Goal: Task Accomplishment & Management: Manage account settings

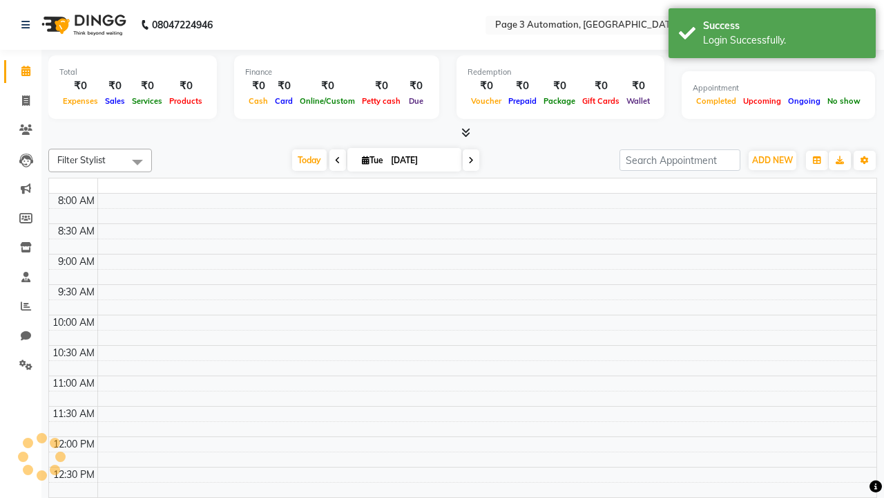
select select "en"
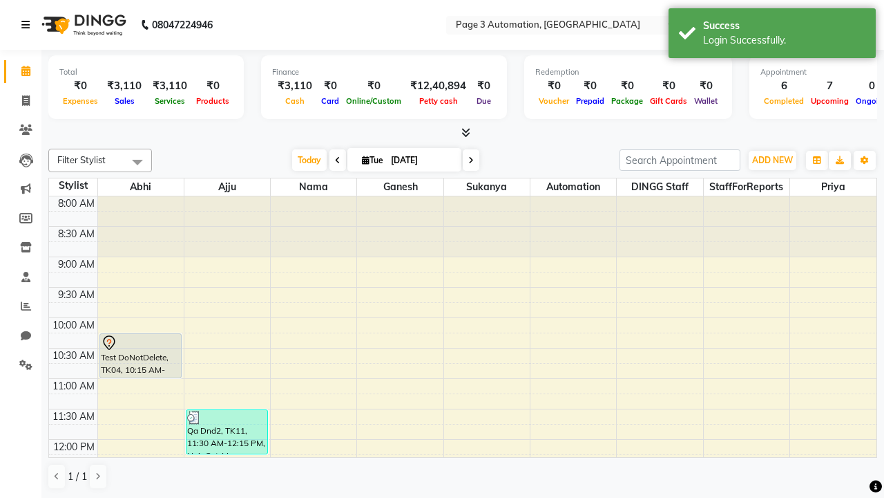
click at [28, 25] on icon at bounding box center [25, 25] width 8 height 10
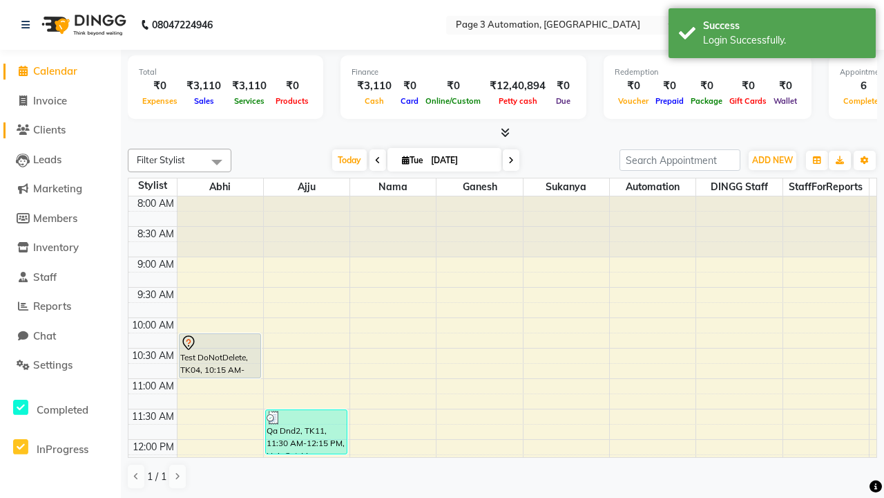
click at [60, 130] on span "Clients" at bounding box center [49, 129] width 32 height 13
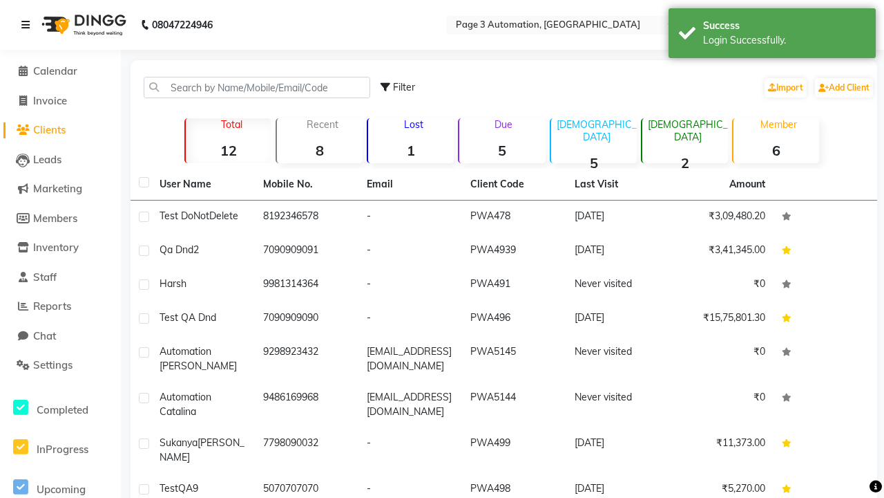
click at [28, 25] on icon at bounding box center [25, 25] width 8 height 10
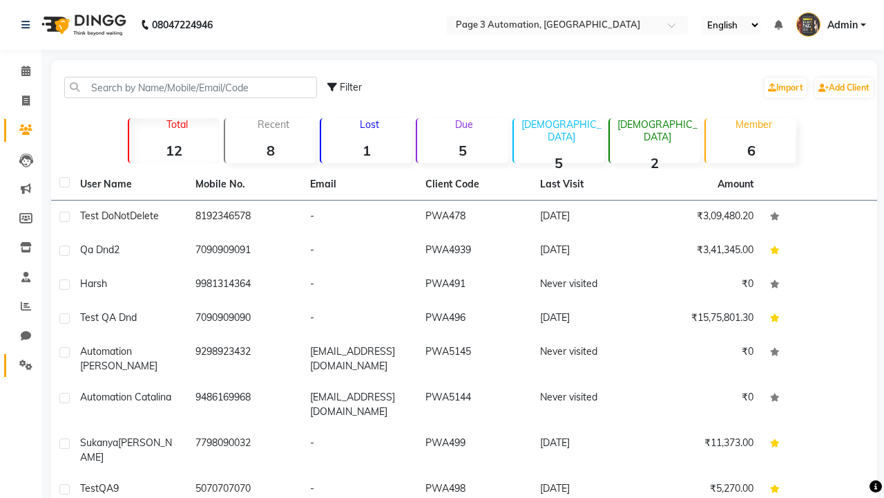
click at [21, 365] on icon at bounding box center [25, 364] width 13 height 10
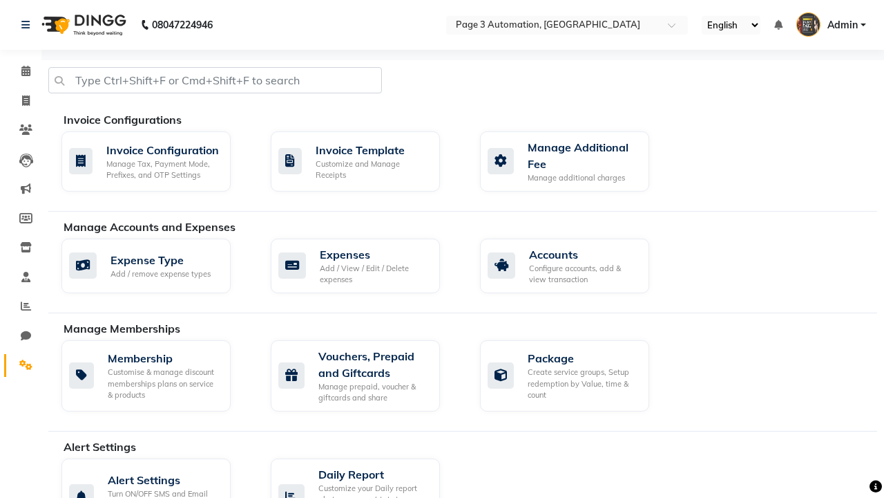
select select "2: 15"
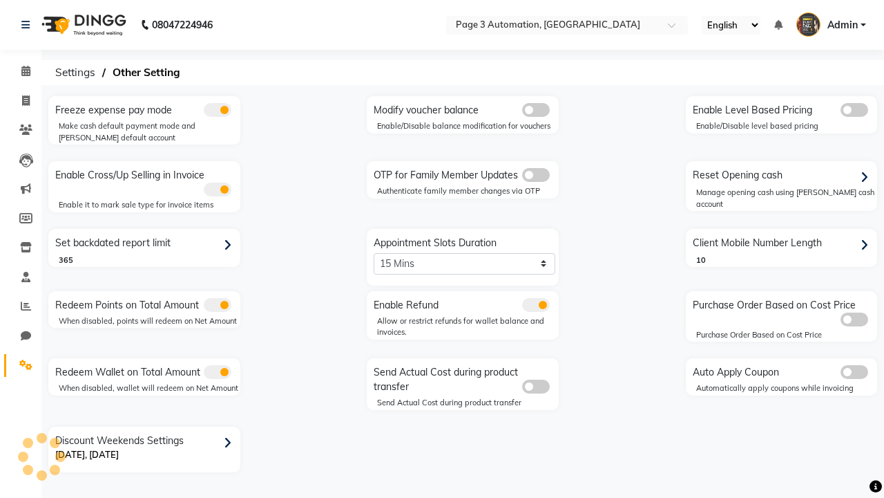
click at [536, 175] on span at bounding box center [536, 175] width 28 height 14
click at [522, 177] on input "checkbox" at bounding box center [522, 177] width 0 height 0
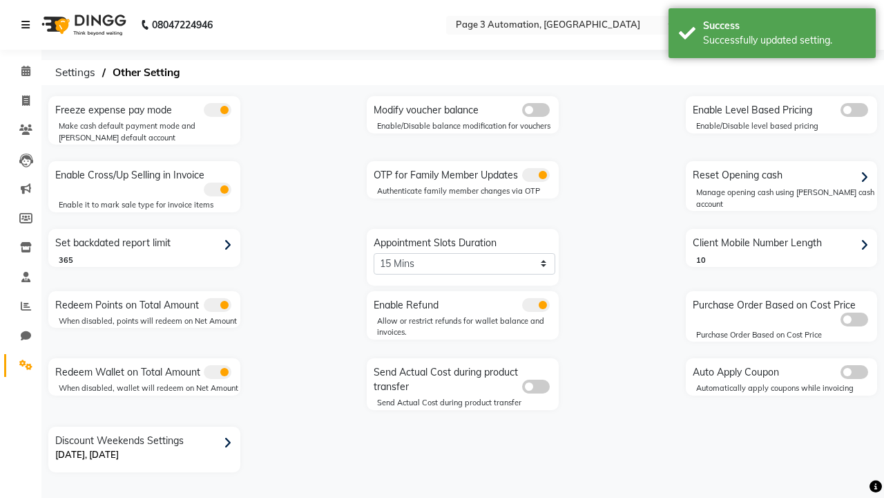
click at [28, 25] on icon at bounding box center [25, 25] width 8 height 10
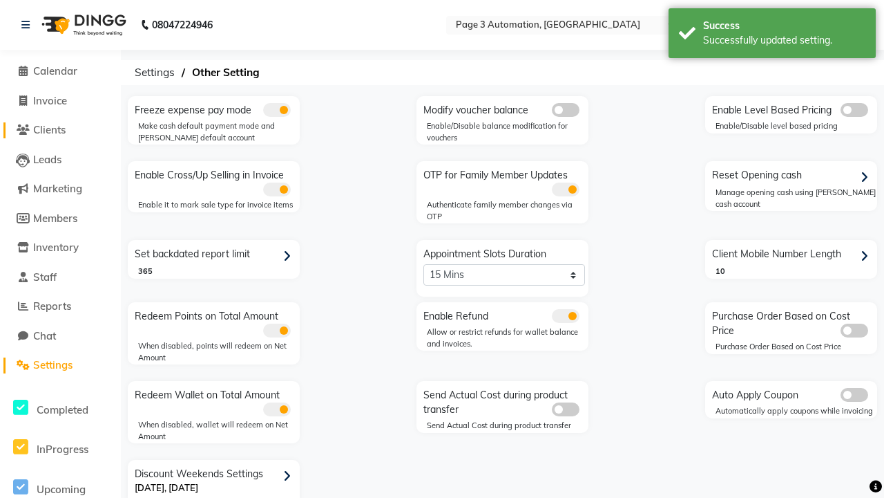
click at [60, 130] on span "Clients" at bounding box center [49, 129] width 32 height 13
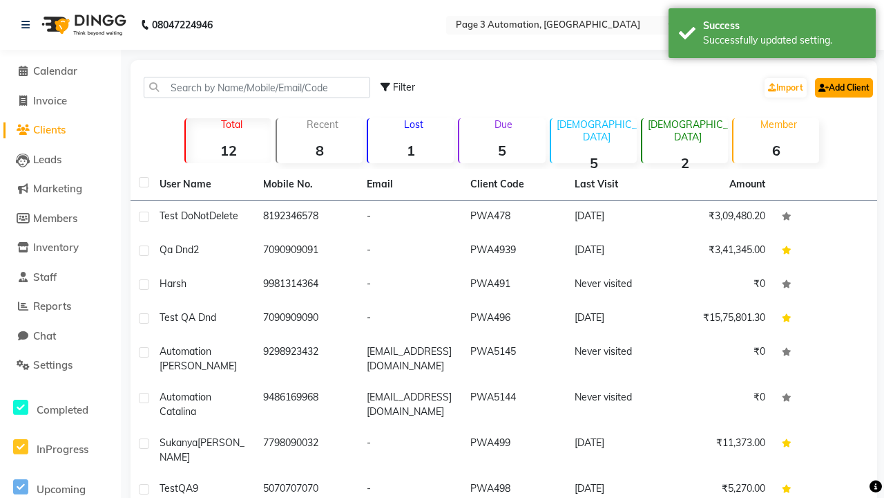
click at [843, 87] on link "Add Client" at bounding box center [844, 87] width 58 height 19
select select "22"
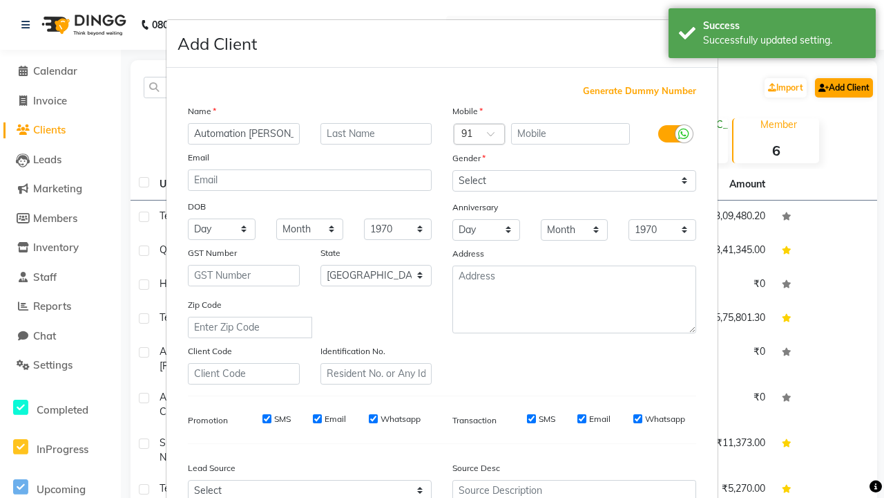
type input "Automation [PERSON_NAME]"
type input "9679216367"
type input "[EMAIL_ADDRESS][DOMAIN_NAME]"
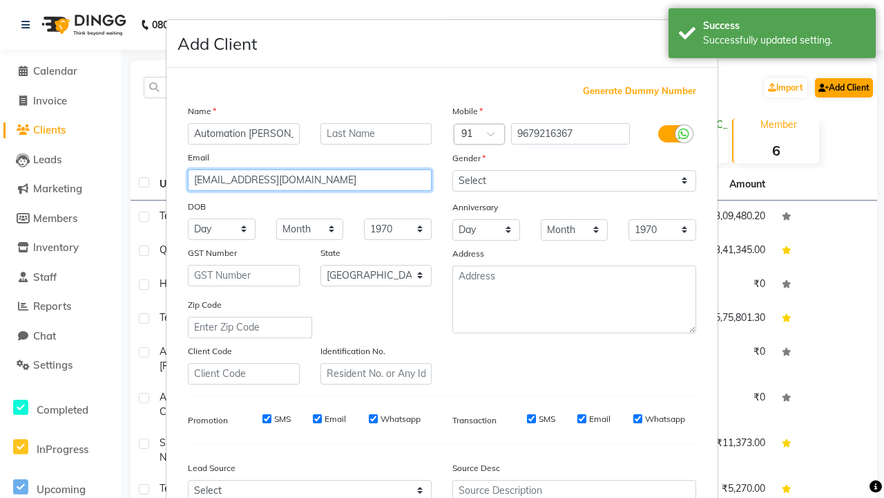
select select "[DEMOGRAPHIC_DATA]"
type input "[EMAIL_ADDRESS][DOMAIN_NAME]"
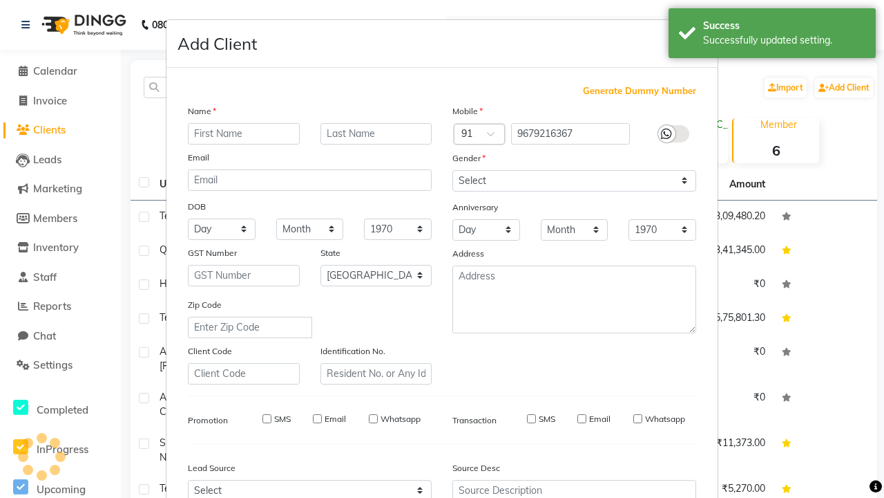
select select
select select "null"
select select
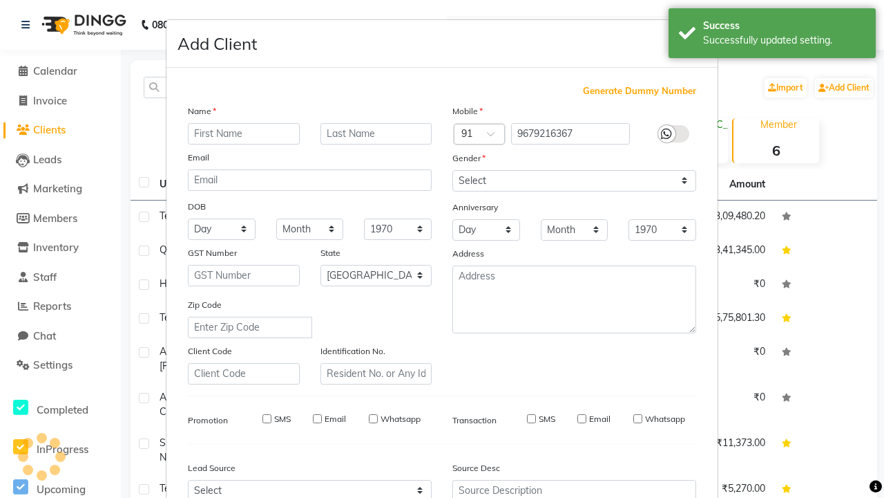
select select
checkbox input "false"
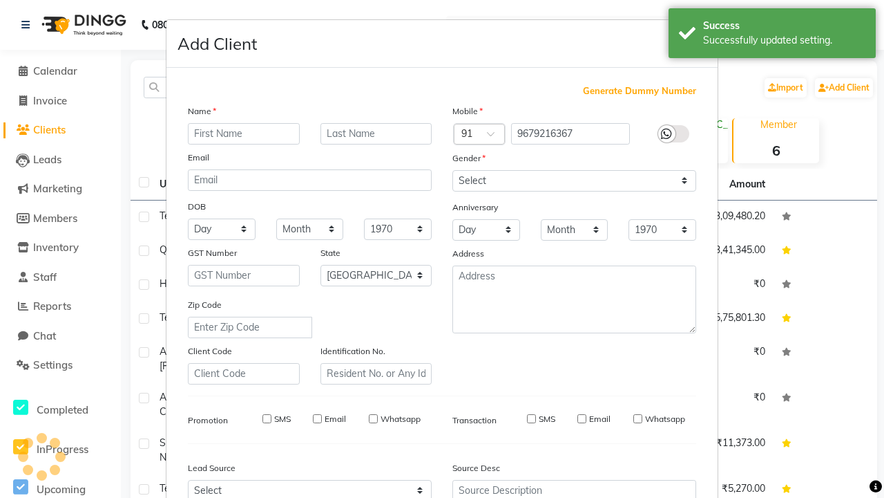
checkbox input "false"
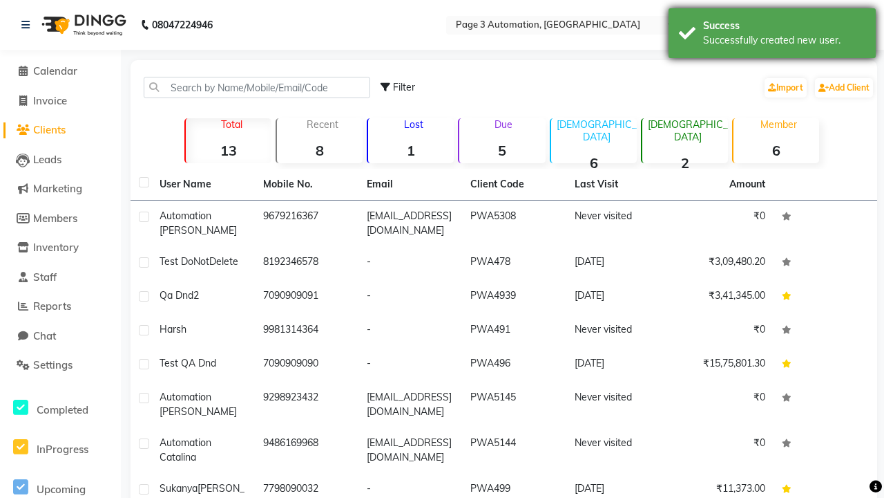
click at [773, 35] on div "Successfully created new user." at bounding box center [784, 40] width 162 height 15
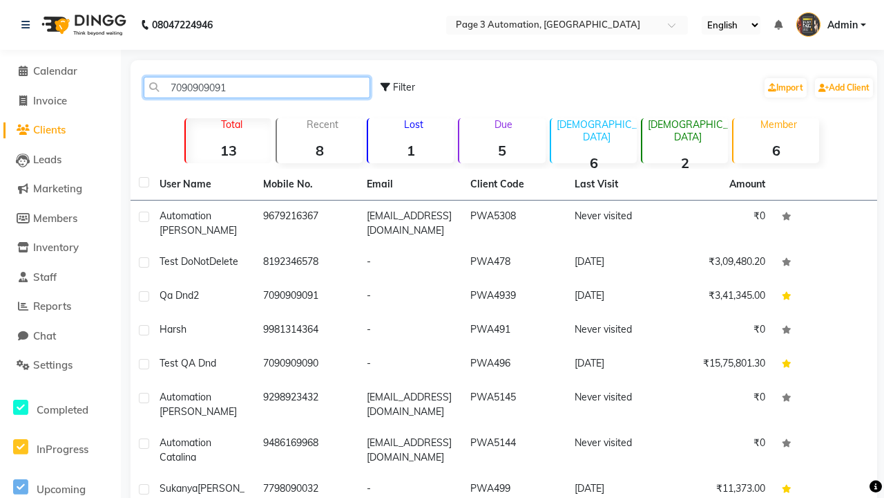
type input "7090909091"
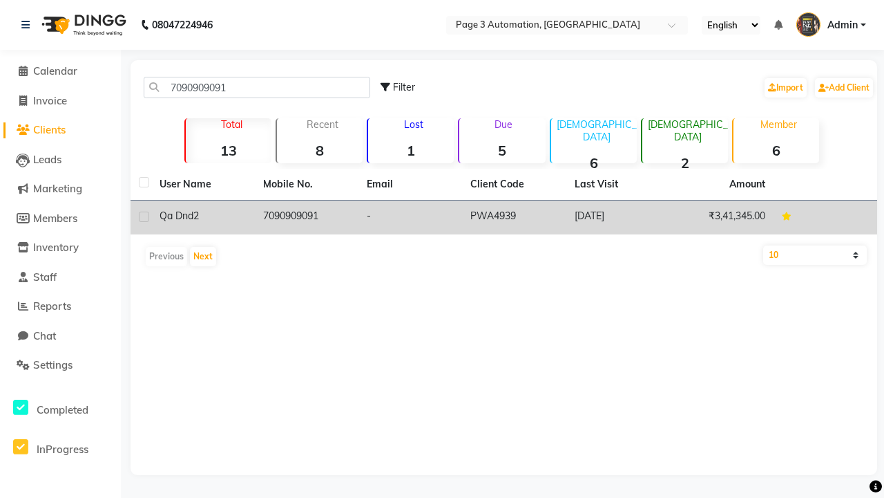
click at [307, 217] on td "7090909091" at bounding box center [307, 217] width 104 height 34
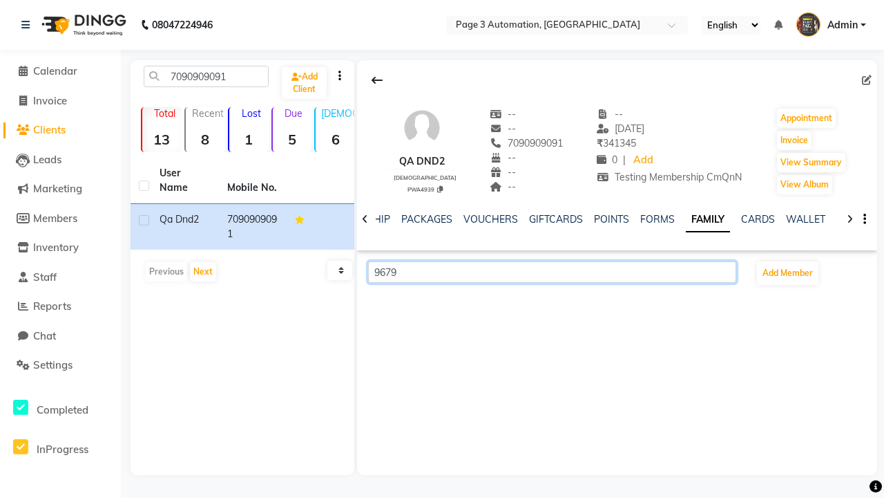
scroll to position [0, 299]
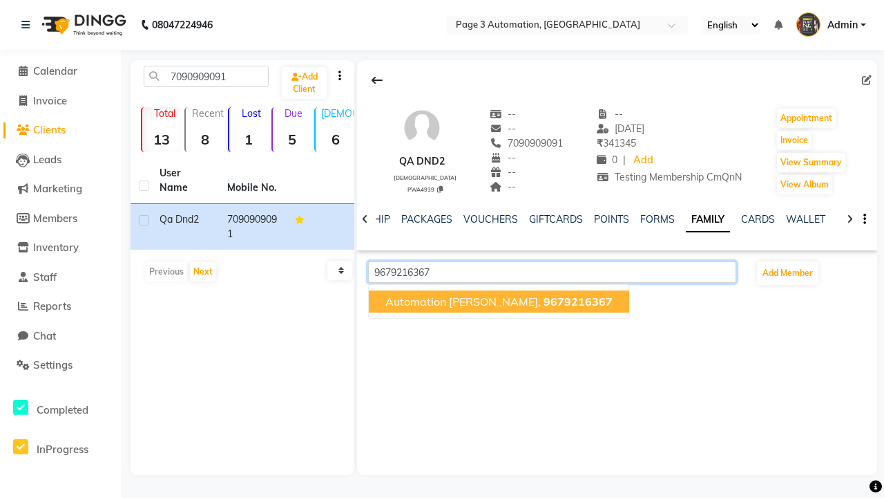
click at [551, 301] on span "9679216367" at bounding box center [578, 301] width 69 height 14
type input "9679216367"
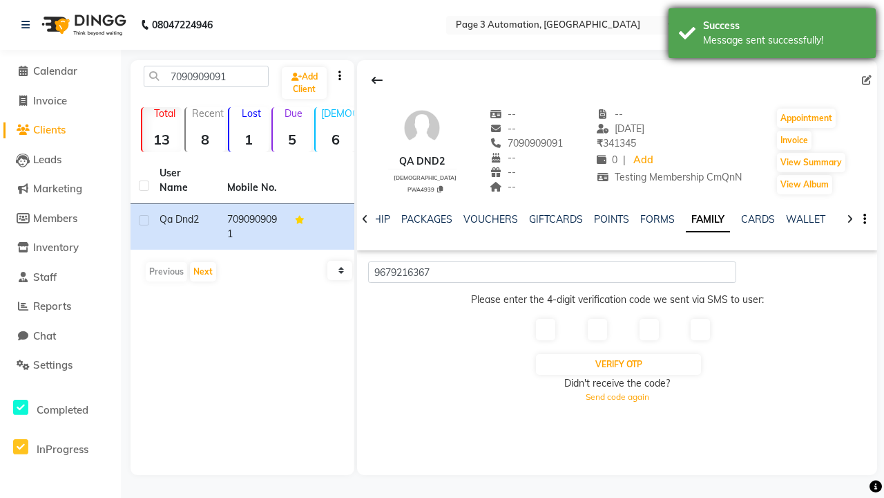
click at [773, 35] on div "Message sent successfully!" at bounding box center [784, 40] width 162 height 15
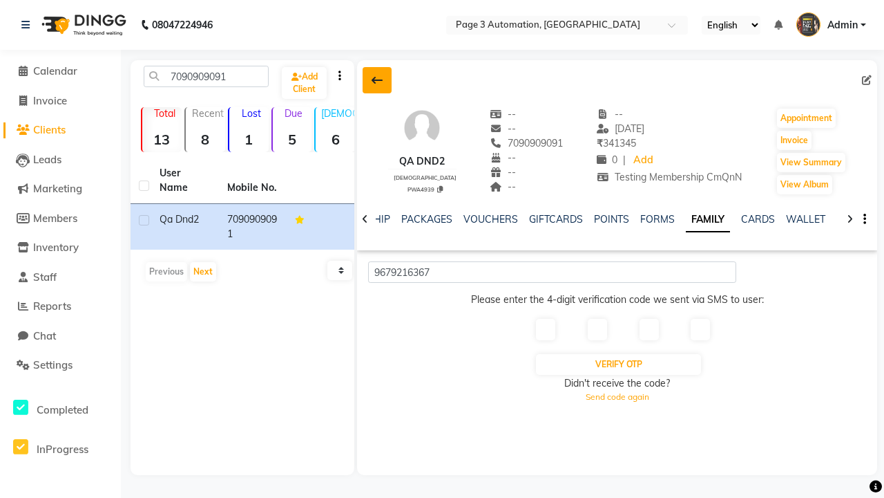
click at [377, 80] on icon at bounding box center [377, 80] width 11 height 11
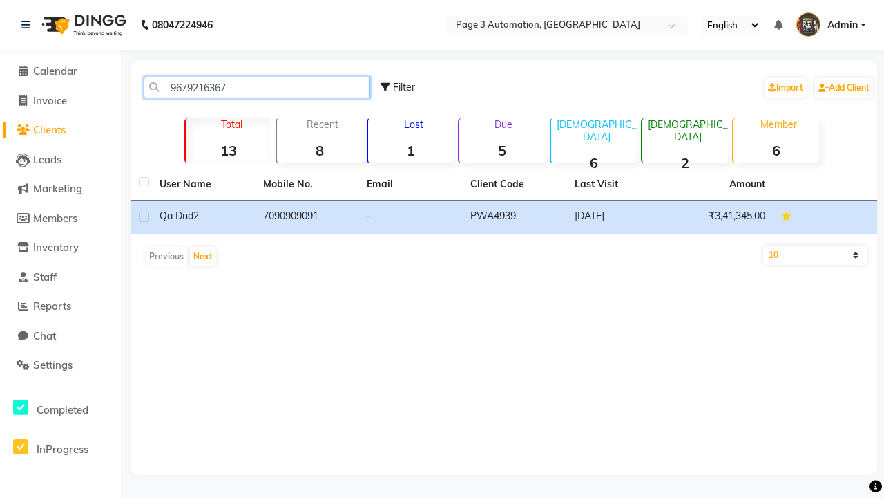
type input "9679216367"
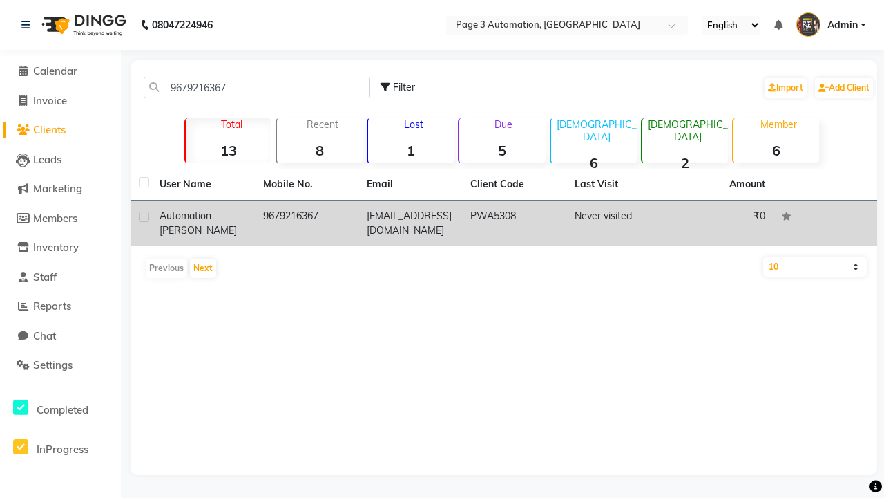
click at [307, 223] on td "9679216367" at bounding box center [307, 223] width 104 height 46
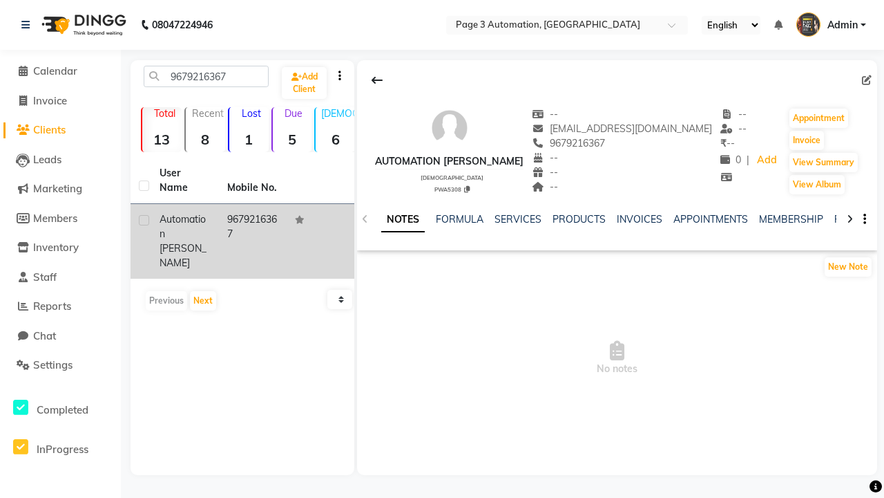
click at [144, 220] on label at bounding box center [144, 220] width 10 height 10
click at [144, 220] on input "checkbox" at bounding box center [143, 220] width 9 height 9
checkbox input "true"
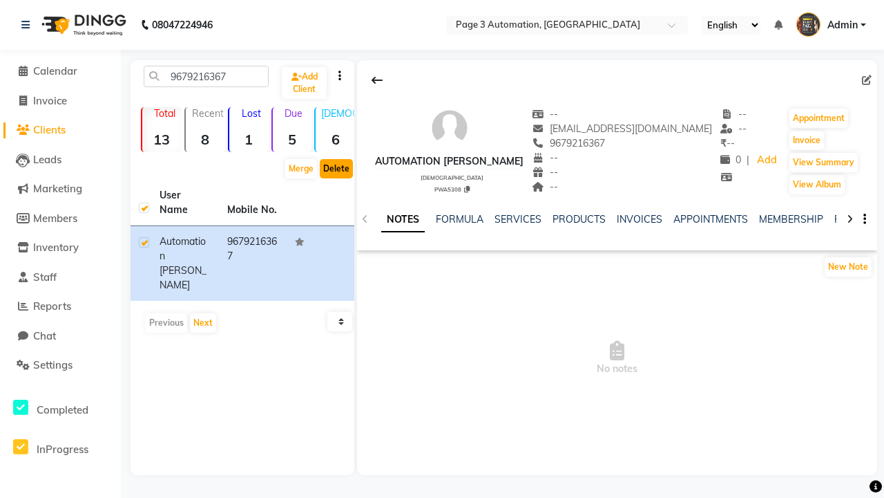
click at [337, 169] on button "Delete" at bounding box center [336, 168] width 33 height 19
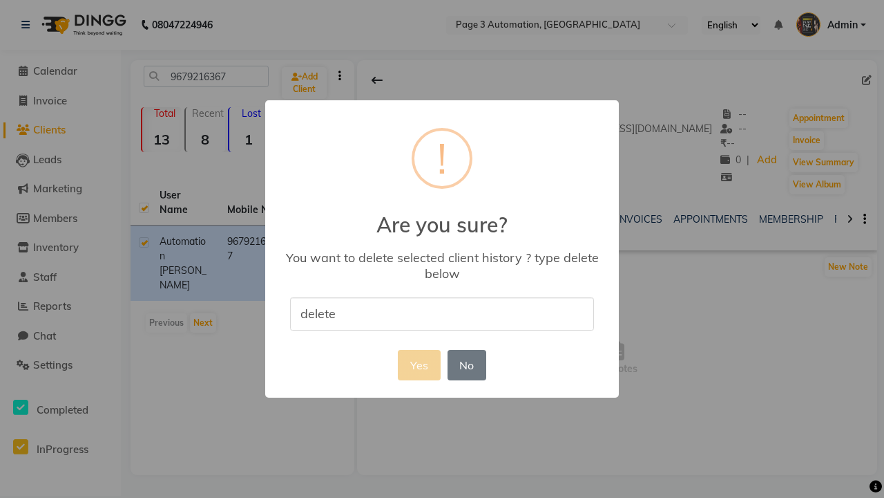
type input "delete"
click at [419, 364] on button "Yes" at bounding box center [419, 365] width 42 height 30
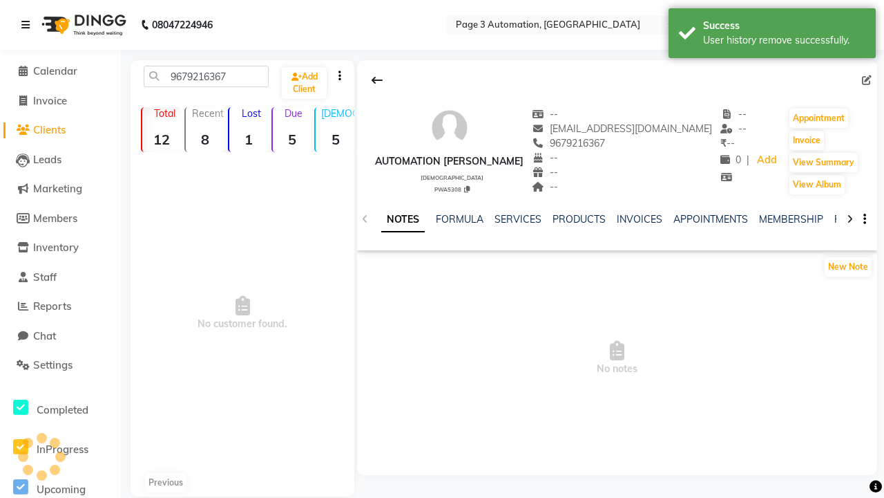
click at [773, 35] on div "User history remove successfully." at bounding box center [784, 40] width 162 height 15
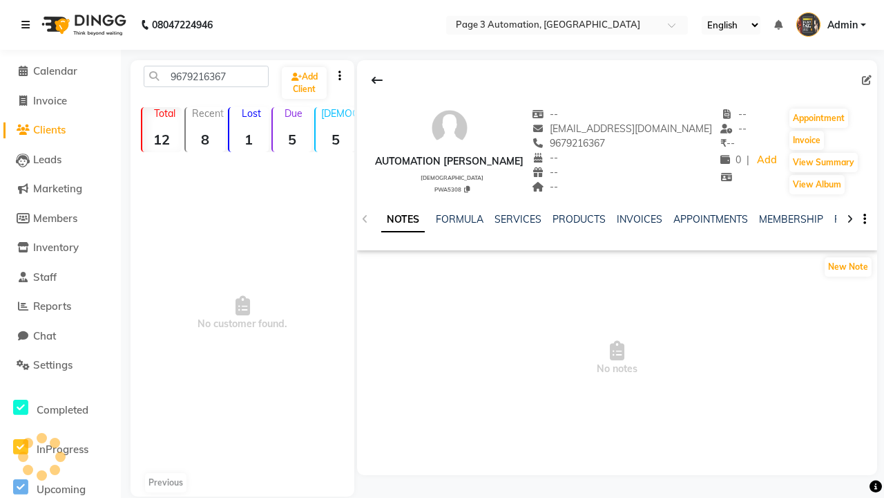
click at [28, 25] on icon at bounding box center [25, 25] width 8 height 10
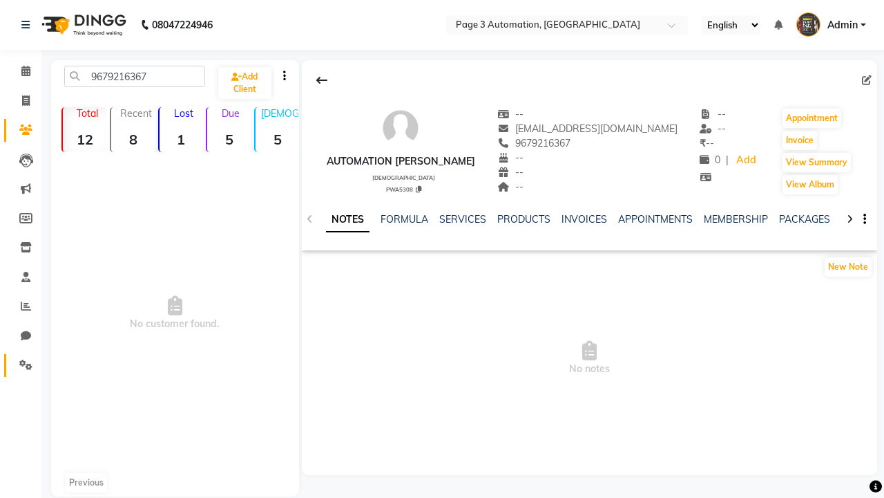
click at [21, 365] on icon at bounding box center [25, 364] width 13 height 10
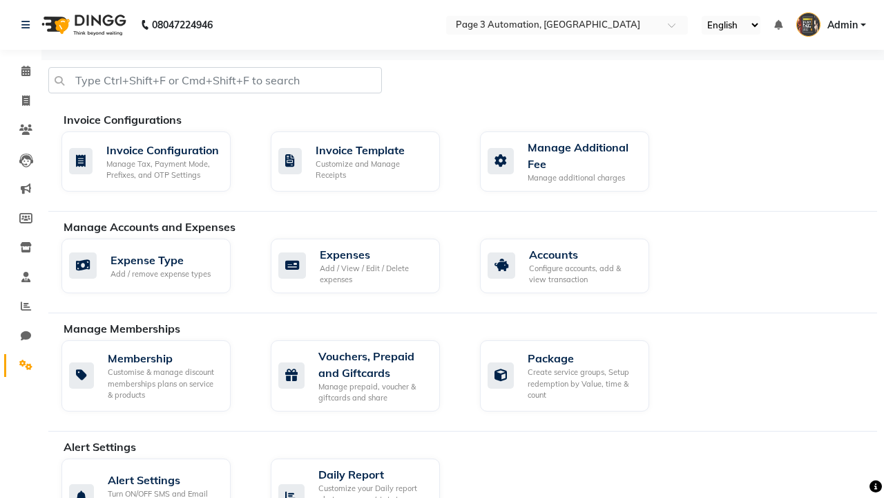
select select "2: 15"
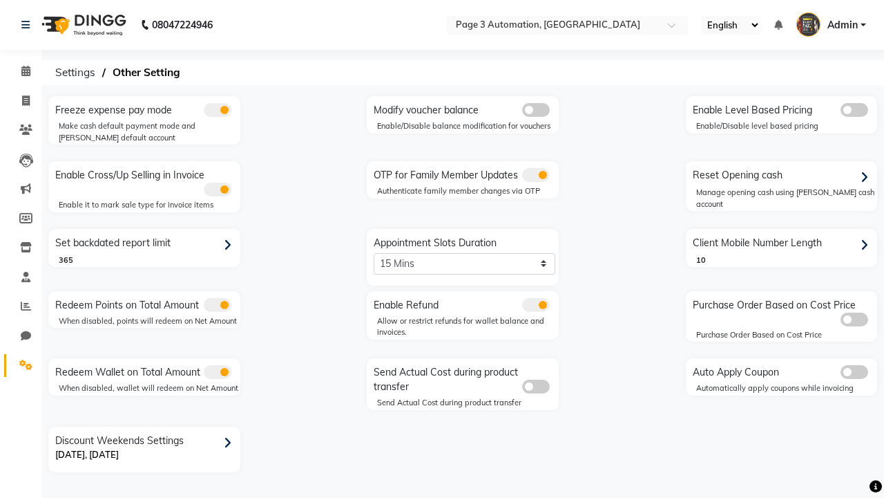
click at [536, 175] on span at bounding box center [536, 175] width 28 height 14
click at [522, 177] on input "checkbox" at bounding box center [522, 177] width 0 height 0
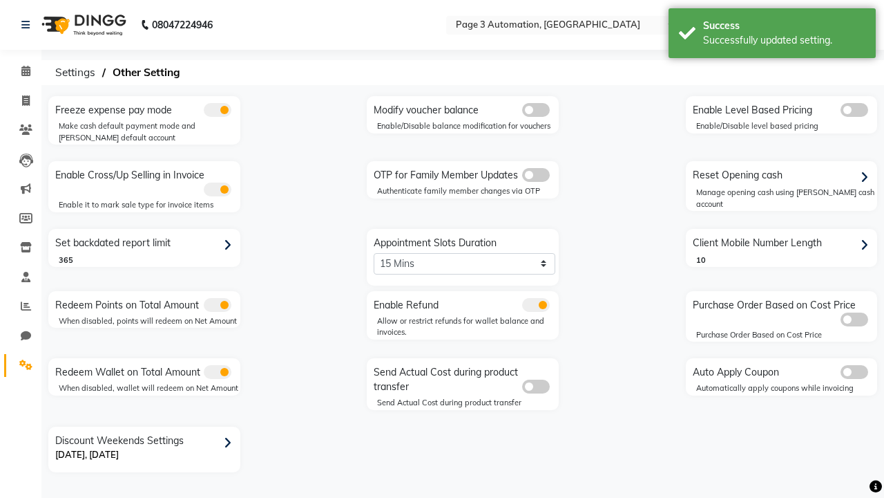
scroll to position [0, 3]
